Goal: Check status: Check status

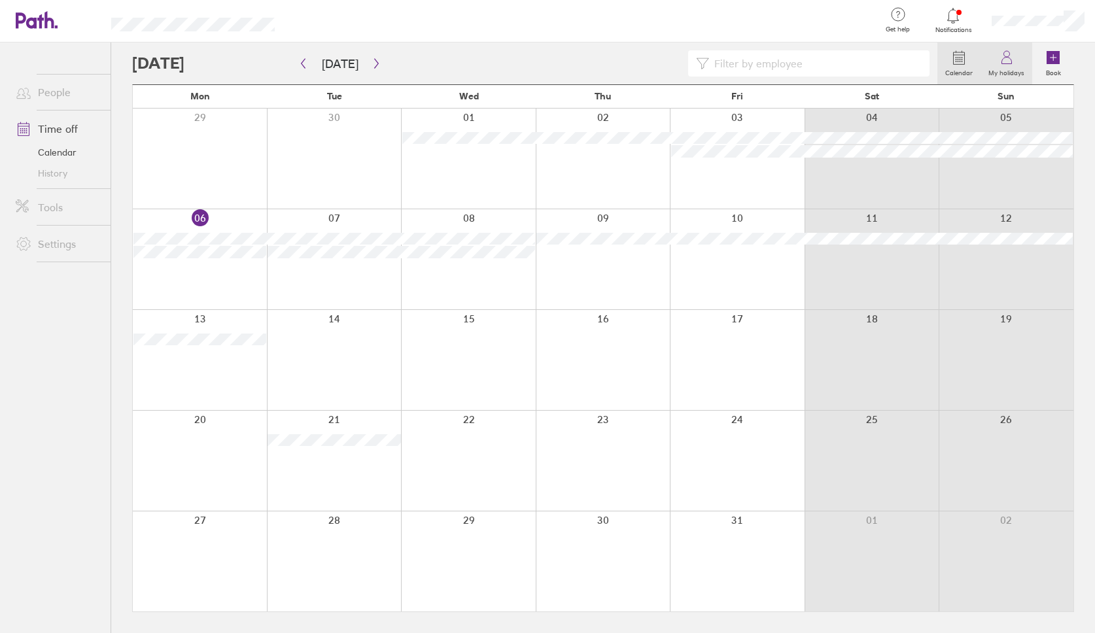
click at [1007, 69] on label "My holidays" at bounding box center [1006, 71] width 52 height 12
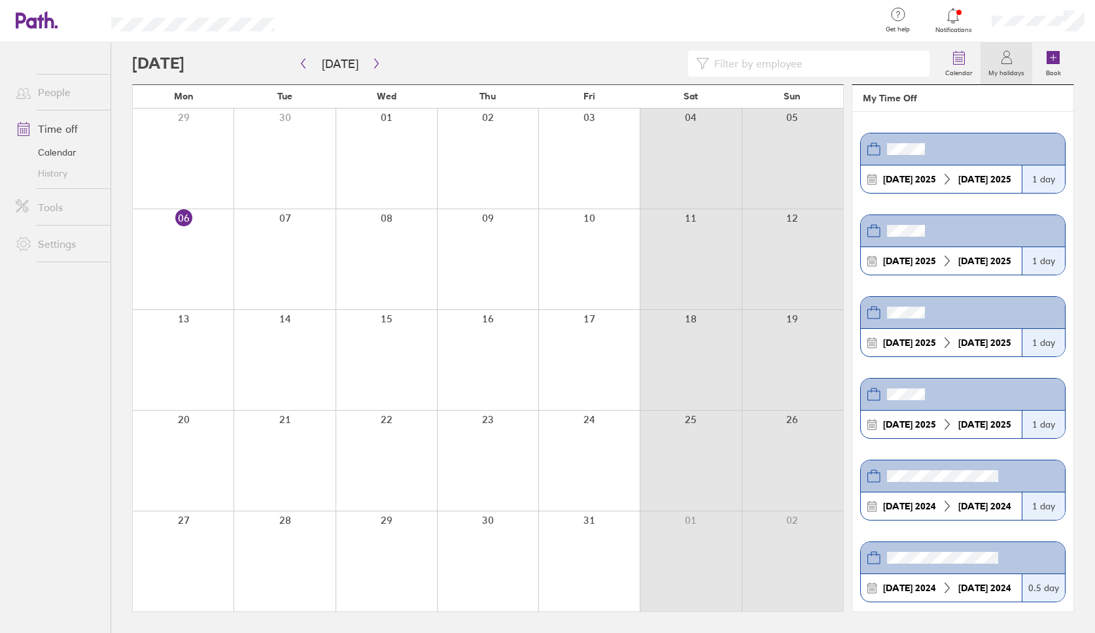
click at [945, 182] on icon at bounding box center [947, 179] width 12 height 12
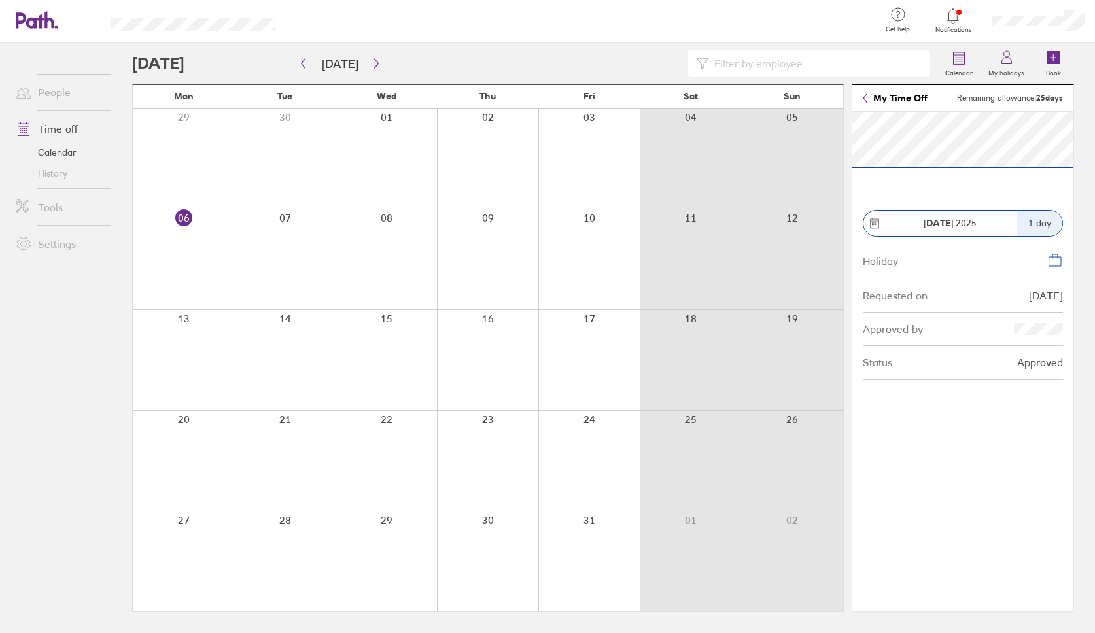
click at [890, 103] on link "My Time Off" at bounding box center [895, 98] width 65 height 10
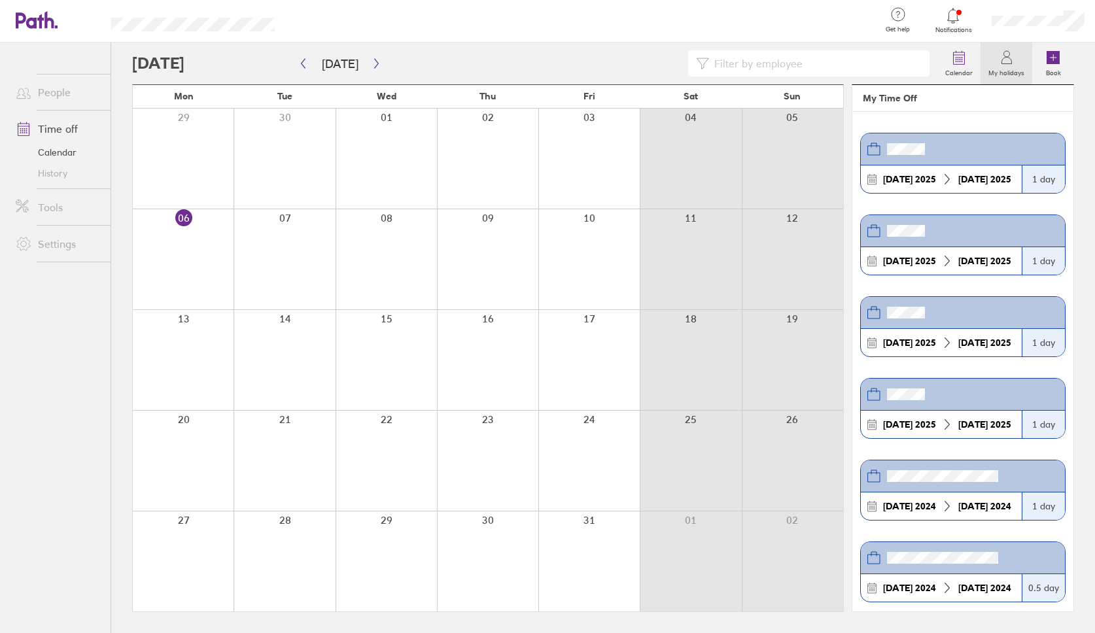
click at [910, 222] on header at bounding box center [963, 231] width 204 height 32
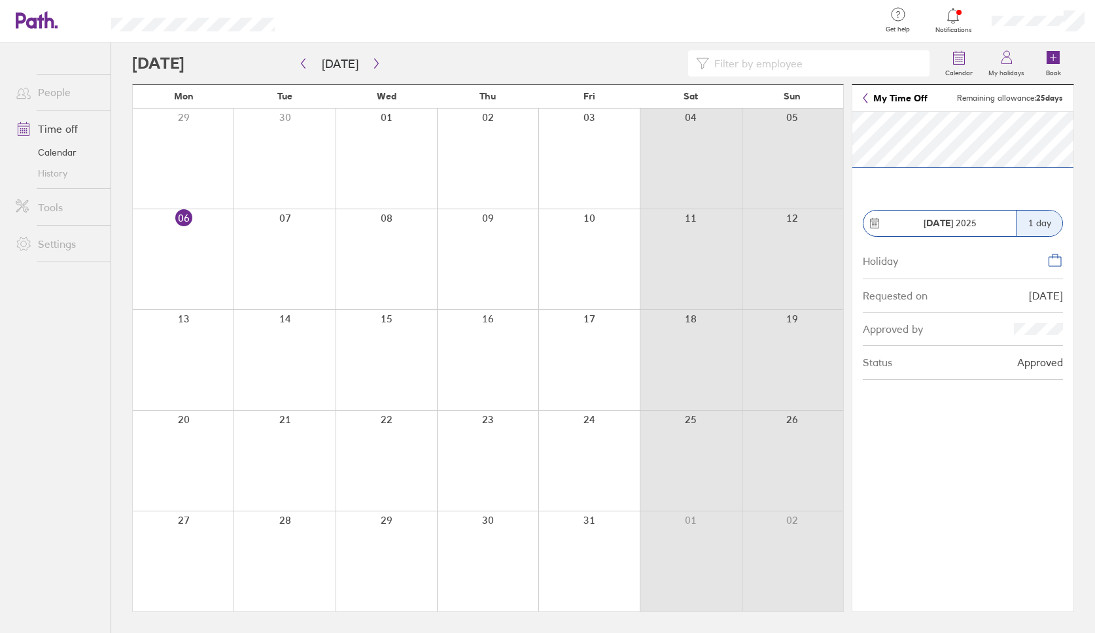
click at [915, 181] on section "[DATE] 1 day Holiday Requested on [DATE] Approved by Status Approved" at bounding box center [962, 362] width 221 height 500
click at [886, 101] on link "My Time Off" at bounding box center [895, 98] width 65 height 10
